Goal: Find specific page/section: Find specific page/section

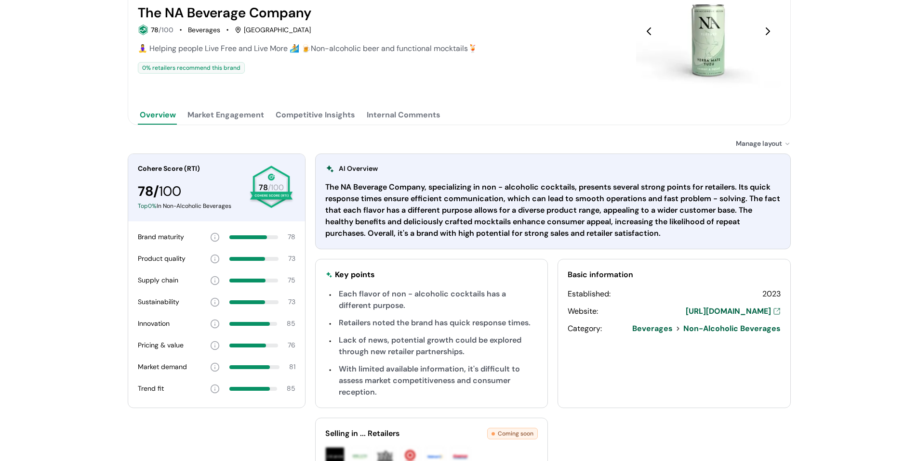
scroll to position [144, 0]
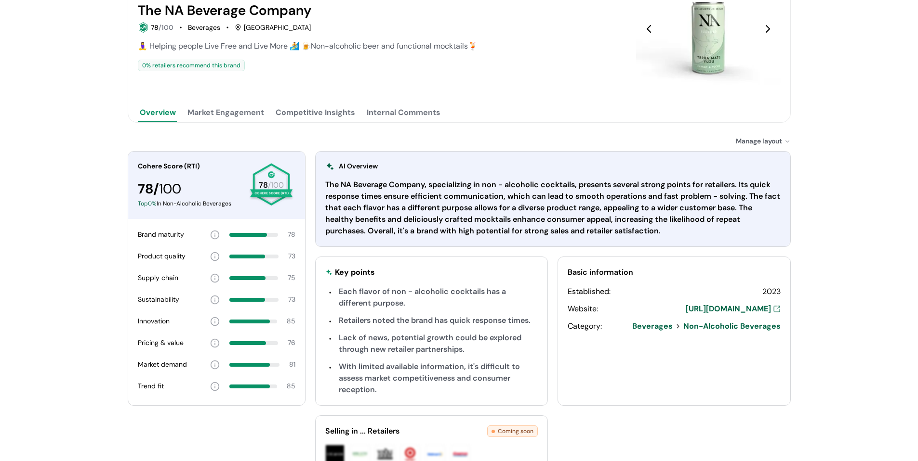
click at [295, 107] on button "Competitive Insights" at bounding box center [315, 112] width 83 height 19
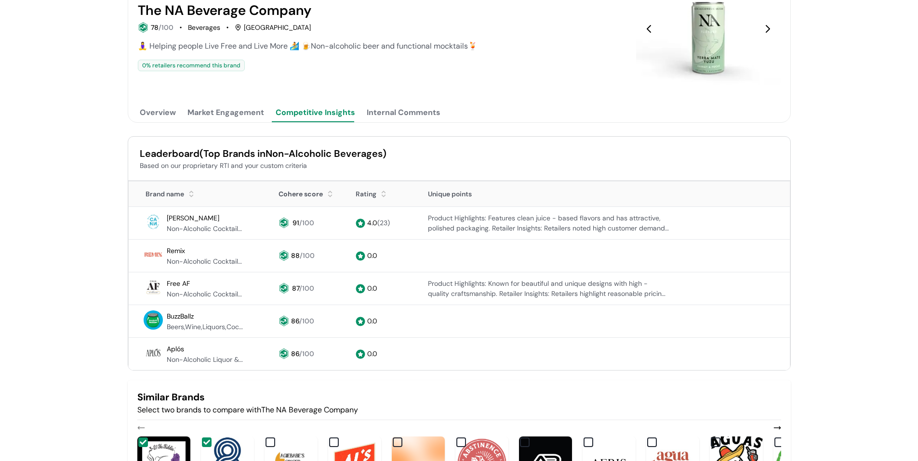
click at [236, 118] on button "Market Engagement" at bounding box center [225, 112] width 80 height 19
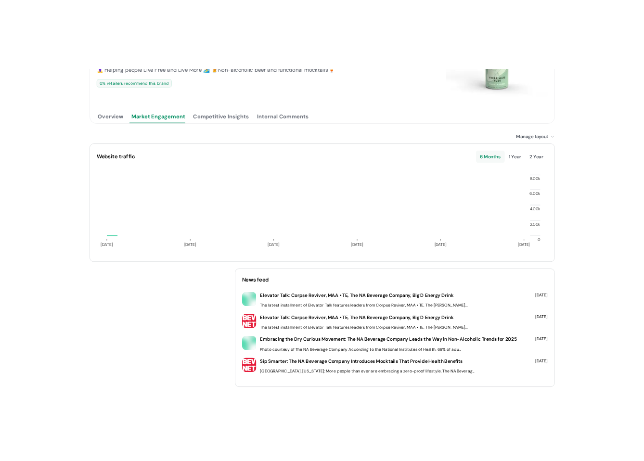
scroll to position [162, 0]
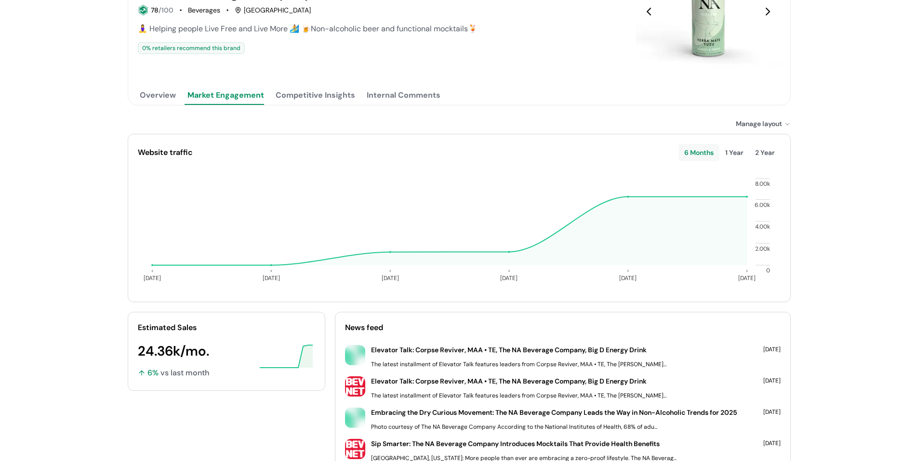
click at [734, 151] on div "1 Year" at bounding box center [734, 152] width 30 height 17
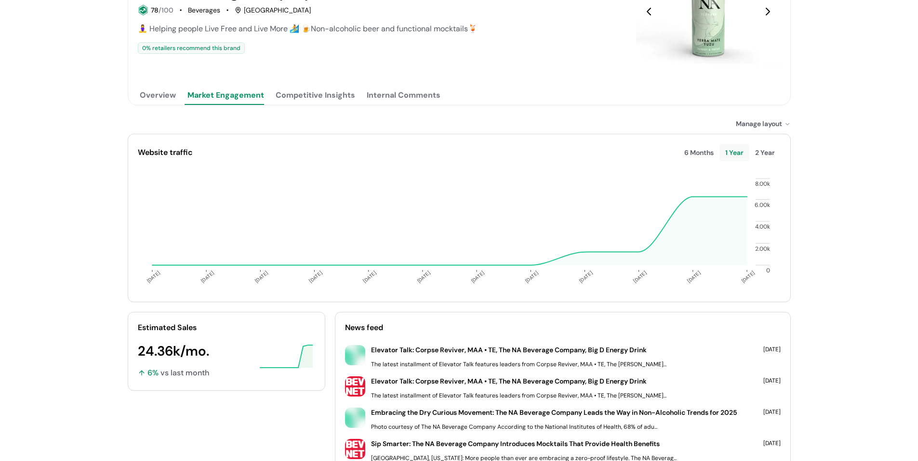
click at [703, 151] on div "6 Months" at bounding box center [698, 152] width 41 height 17
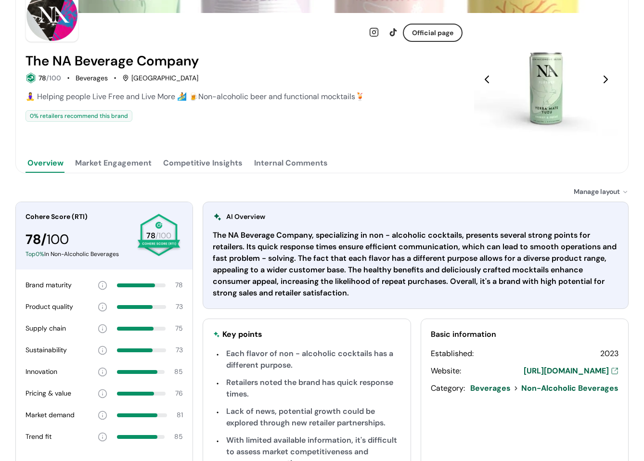
scroll to position [96, 0]
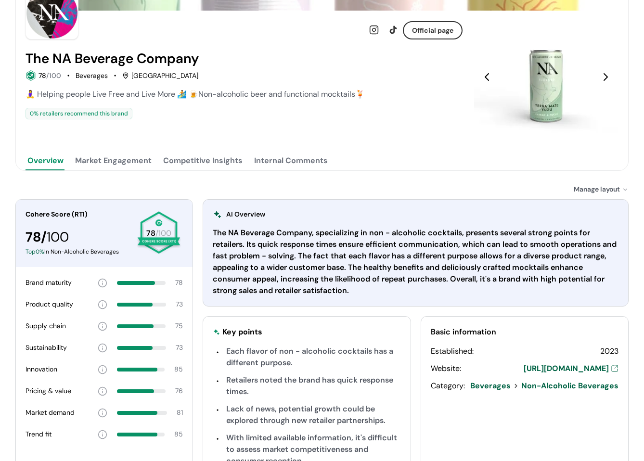
click at [125, 169] on button "Market Engagement" at bounding box center [113, 160] width 80 height 19
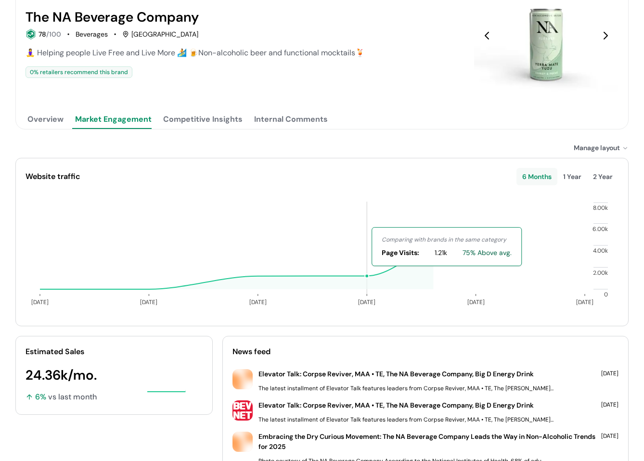
scroll to position [193, 0]
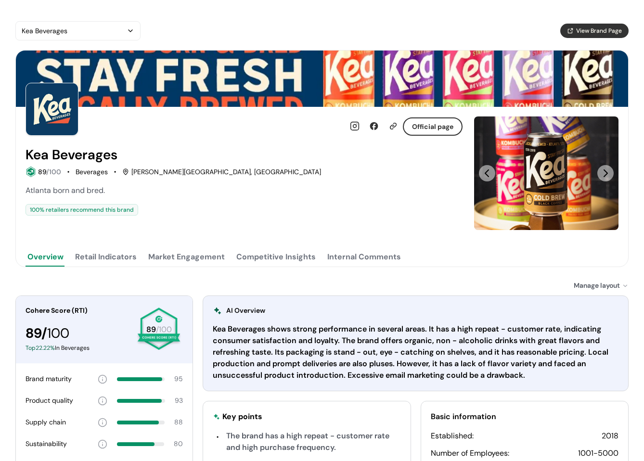
click at [104, 260] on button "Retail Indicators" at bounding box center [106, 257] width 66 height 19
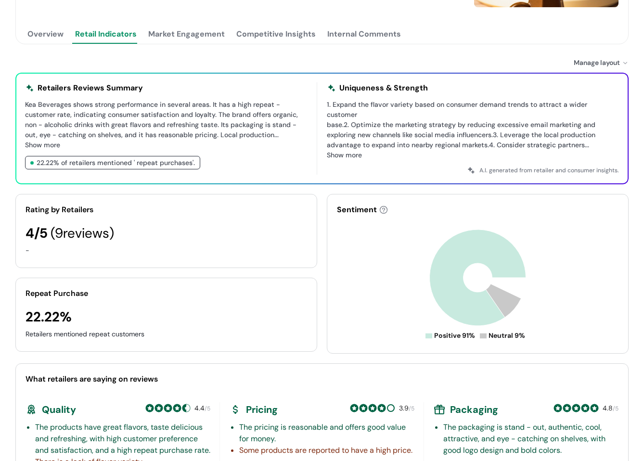
scroll to position [193, 0]
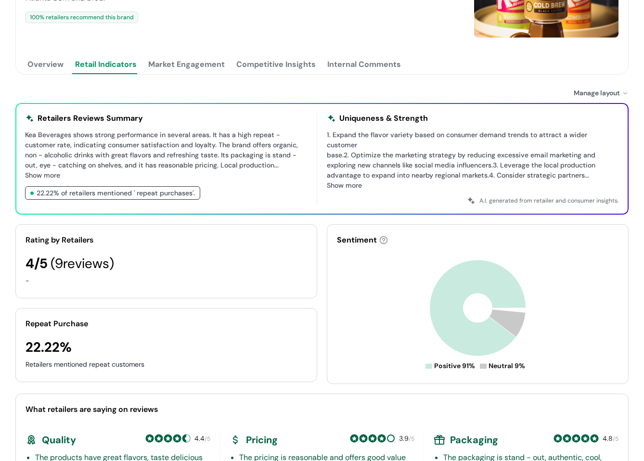
click at [192, 74] on div "Kea Beverages View Brand Page Official page Kea Beverages 89 /100 Beverages San…" at bounding box center [322, 357] width 614 height 1056
click at [189, 72] on button "Market Engagement" at bounding box center [186, 64] width 80 height 19
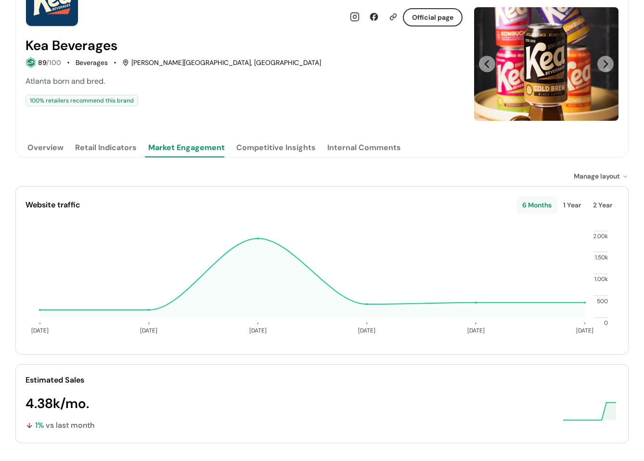
scroll to position [96, 0]
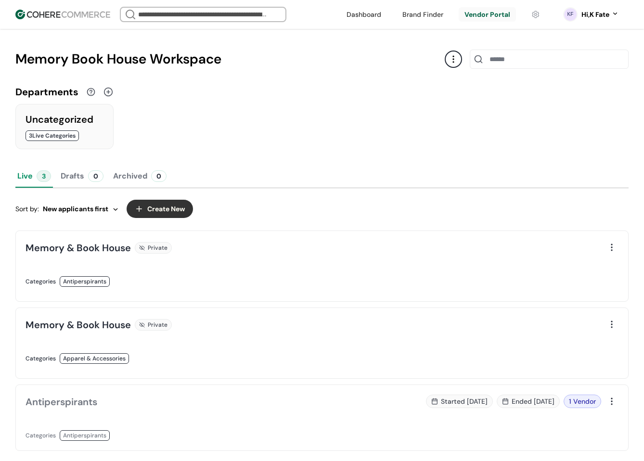
scroll to position [176, 0]
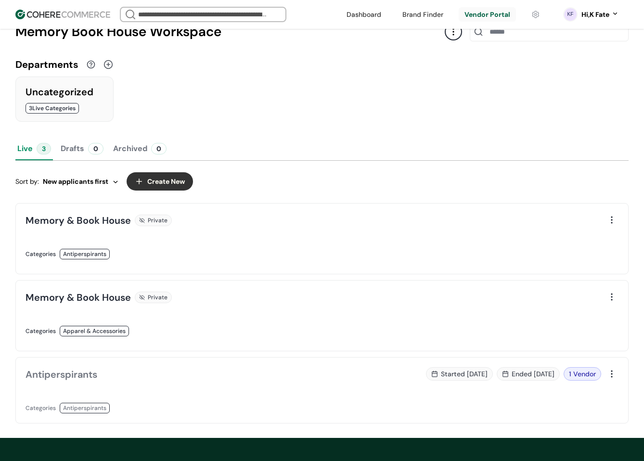
click at [327, 372] on div "Antiperspirants Categories Antiperspirants Started 110 days ago Ended 1 day ago…" at bounding box center [322, 390] width 614 height 66
click at [363, 381] on div "Started 110 days ago Ended 1 day ago 1 Vendor" at bounding box center [465, 373] width 274 height 13
click at [414, 399] on div "Started 110 days ago Ended 1 day ago 1 Vendor" at bounding box center [473, 390] width 291 height 46
click at [389, 394] on div "Started 110 days ago Ended 1 day ago 1 Vendor" at bounding box center [473, 390] width 291 height 46
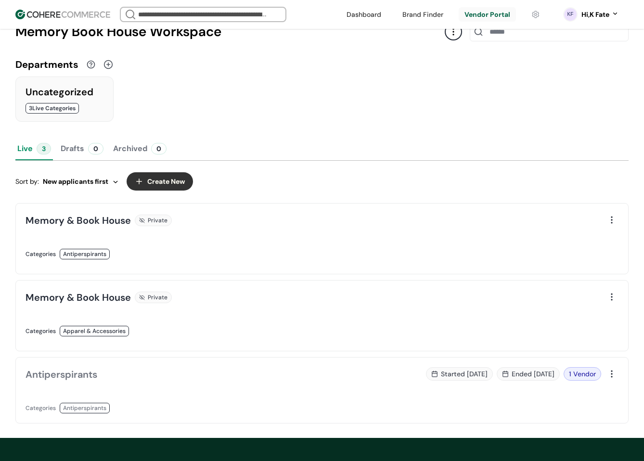
click at [304, 382] on div "Antiperspirants" at bounding box center [171, 374] width 291 height 14
click at [619, 381] on div "Antiperspirants Categories Antiperspirants Started 110 days ago Ended 1 day ago…" at bounding box center [322, 390] width 614 height 66
click at [615, 381] on div at bounding box center [611, 373] width 13 height 13
click at [63, 154] on button "Drafts 0" at bounding box center [82, 148] width 47 height 23
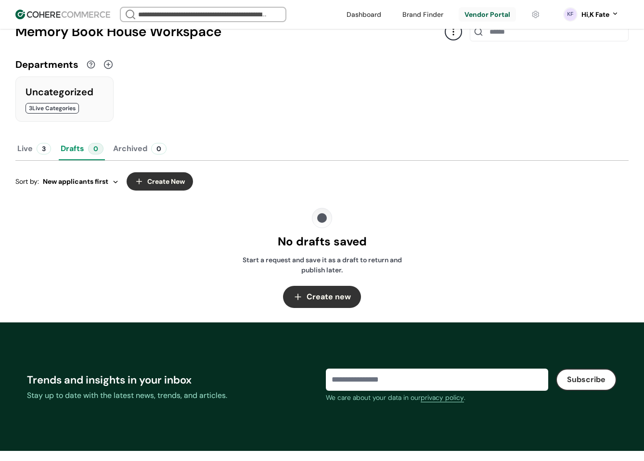
click at [30, 155] on button "Live 3" at bounding box center [34, 148] width 38 height 23
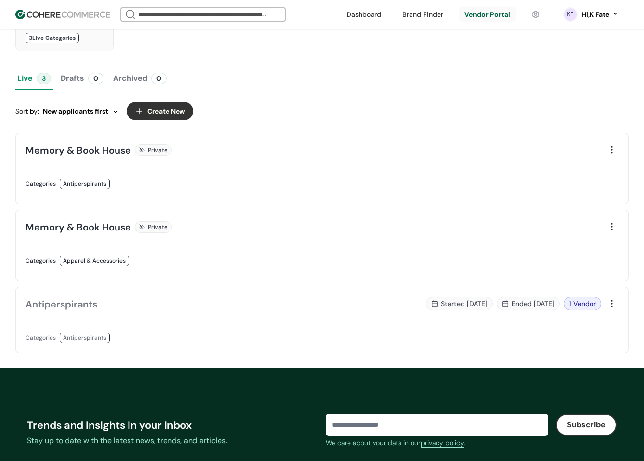
scroll to position [272, 0]
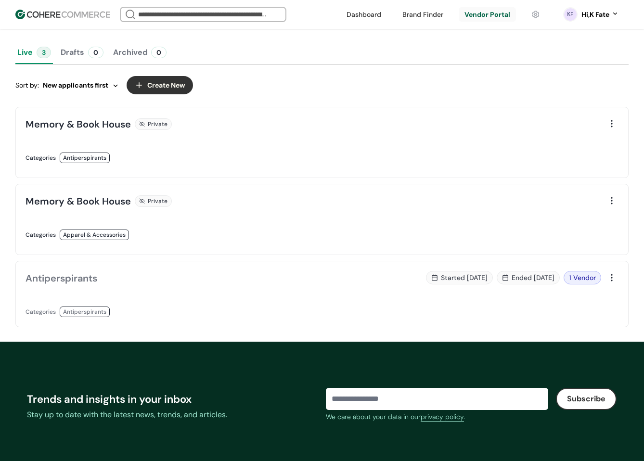
click at [316, 168] on link at bounding box center [171, 168] width 291 height 0
